Goal: Find specific page/section: Find specific page/section

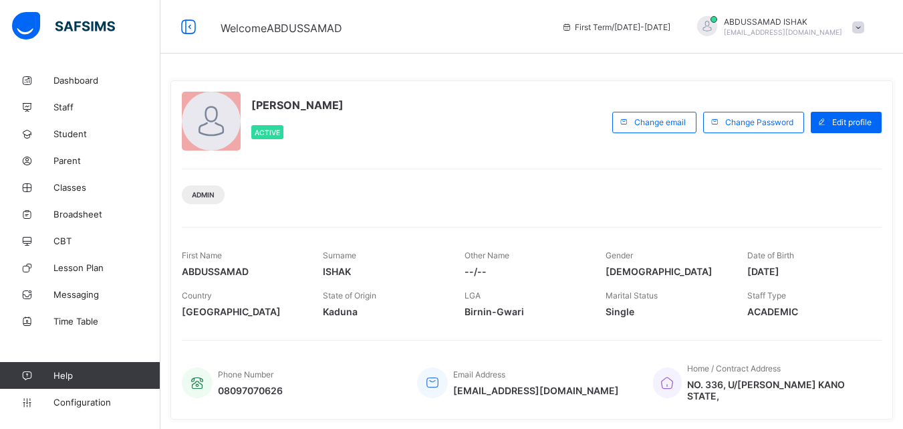
scroll to position [100, 0]
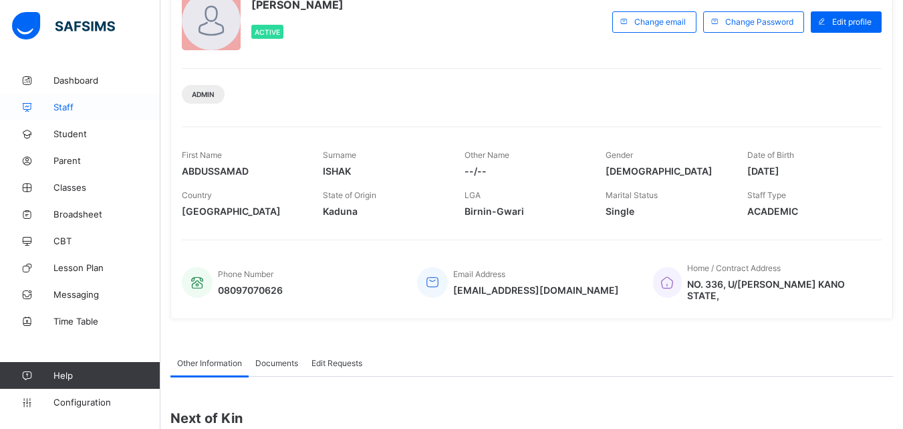
click at [58, 108] on span "Staff" at bounding box center [106, 107] width 107 height 11
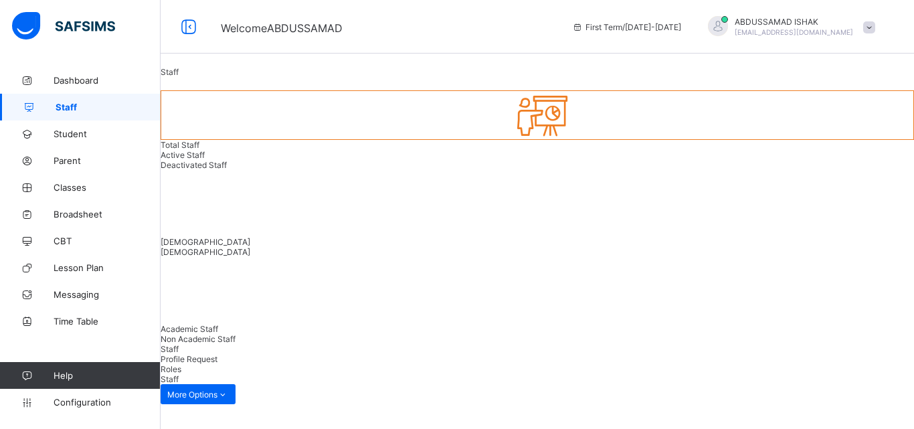
click at [254, 77] on div "Staff" at bounding box center [536, 72] width 753 height 10
click at [217, 354] on span "Profile Request" at bounding box center [188, 359] width 57 height 10
click at [181, 364] on span "Roles" at bounding box center [170, 369] width 21 height 10
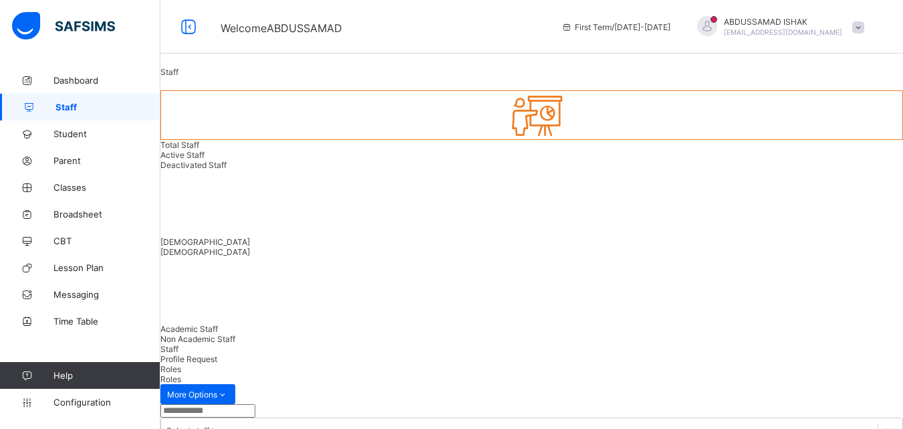
click at [217, 354] on span "Profile Request" at bounding box center [188, 359] width 57 height 10
click at [296, 364] on div "Roles" at bounding box center [531, 369] width 743 height 10
click at [203, 344] on div "Staff" at bounding box center [531, 349] width 743 height 10
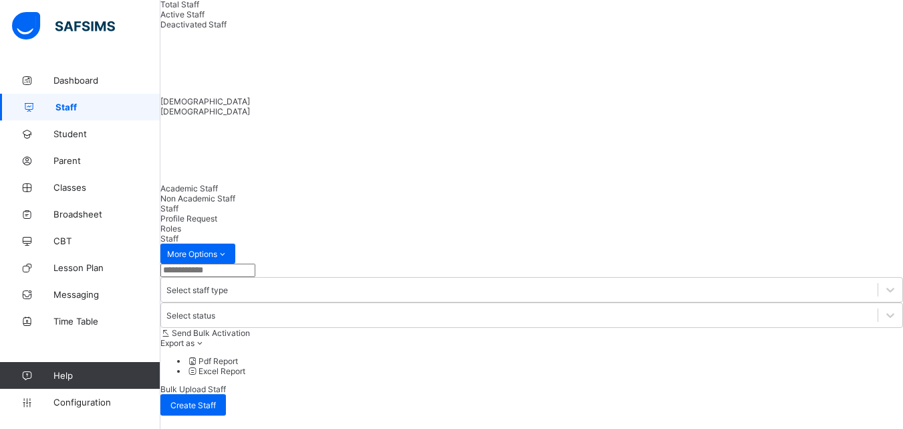
scroll to position [173, 0]
